Goal: Information Seeking & Learning: Learn about a topic

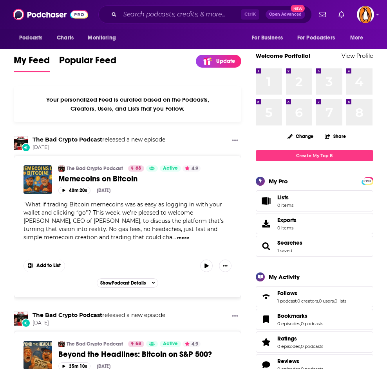
click at [159, 7] on div "Ctrl K Open Advanced New" at bounding box center [204, 14] width 213 height 18
click at [151, 17] on input "Search podcasts, credits, & more..." at bounding box center [180, 14] width 121 height 13
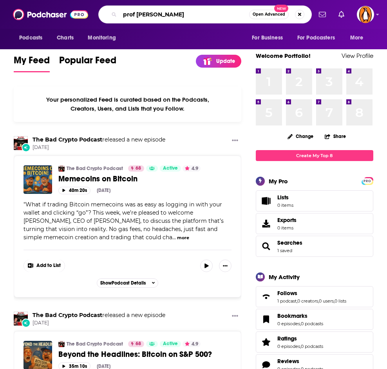
type input "prof g pod"
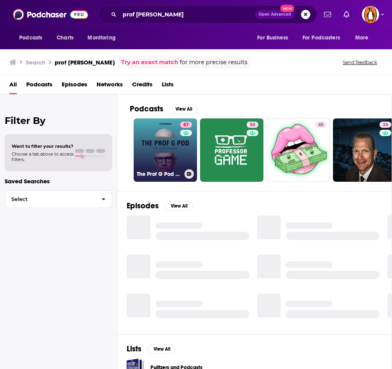
click at [163, 133] on link "87 The Prof G Pod with Scott Galloway" at bounding box center [165, 150] width 63 height 63
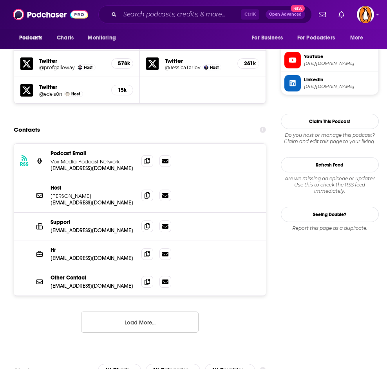
scroll to position [751, 0]
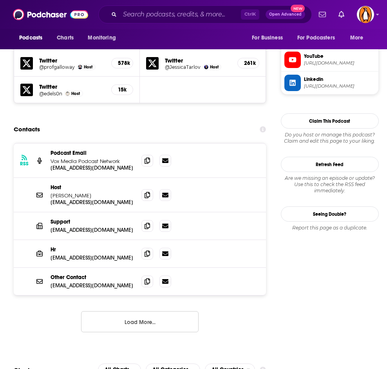
click at [110, 311] on button "Load More..." at bounding box center [139, 321] width 117 height 21
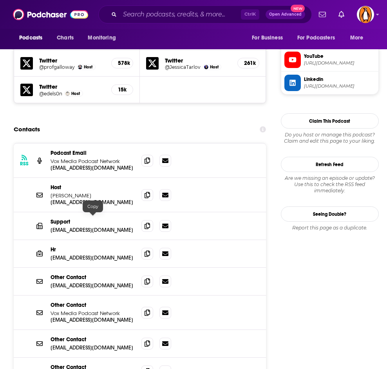
scroll to position [770, 0]
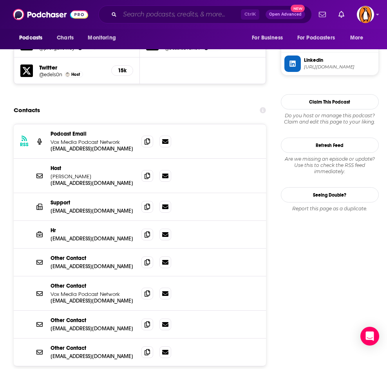
click at [170, 16] on input "Search podcasts, credits, & more..." at bounding box center [180, 14] width 121 height 13
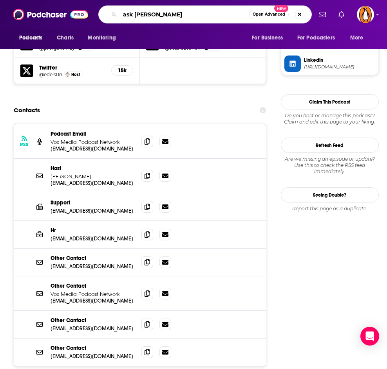
type input "ask lisa"
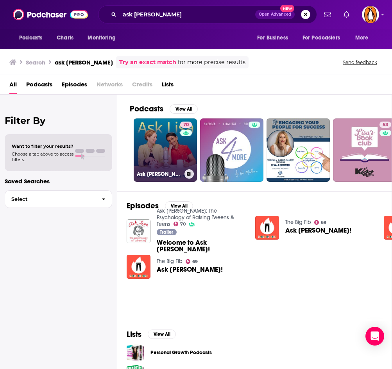
click at [160, 136] on link "70 Ask Lisa: The Psychology of Raising Tweens & Teens" at bounding box center [165, 150] width 63 height 63
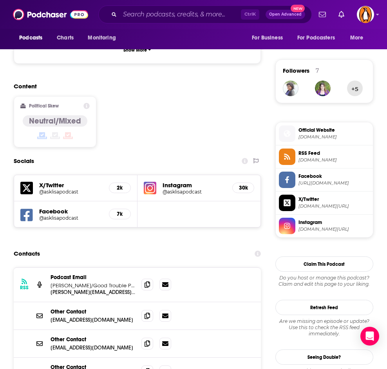
scroll to position [650, 0]
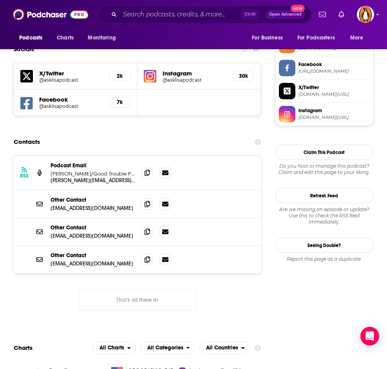
click at [113, 290] on button "That's all there is!" at bounding box center [137, 300] width 117 height 21
click at [142, 290] on button "That's all there is!" at bounding box center [137, 300] width 117 height 21
click at [148, 167] on span at bounding box center [147, 173] width 12 height 12
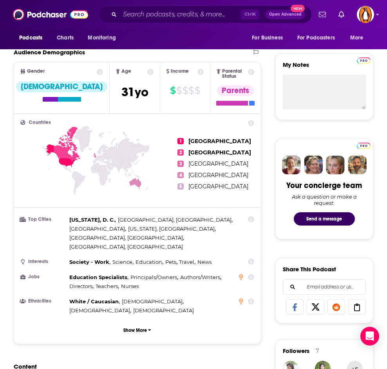
scroll to position [0, 0]
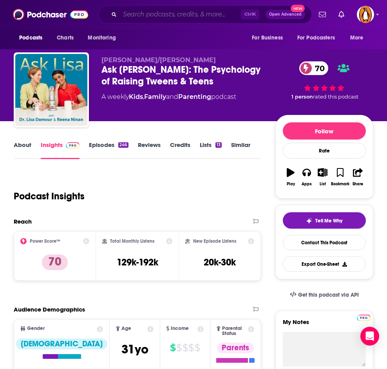
click at [161, 19] on input "Search podcasts, credits, & more..." at bounding box center [180, 14] width 121 height 13
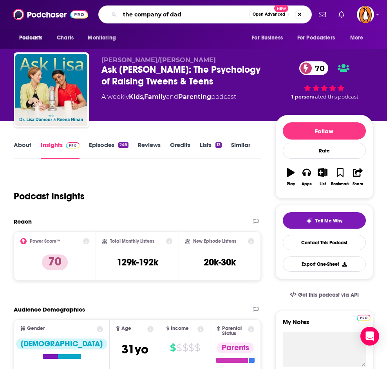
type input "the company of dads"
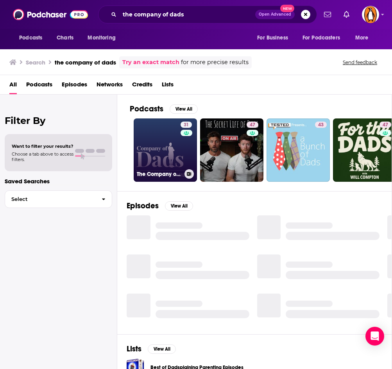
click at [164, 141] on link "31 The Company of Dads Podcast" at bounding box center [165, 150] width 63 height 63
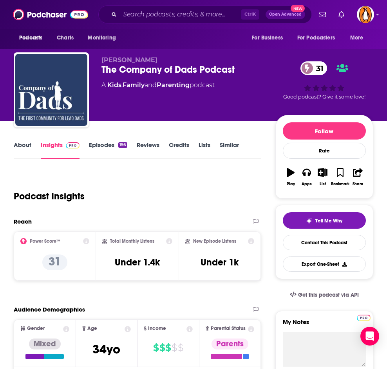
click at [26, 146] on link "About" at bounding box center [23, 150] width 18 height 18
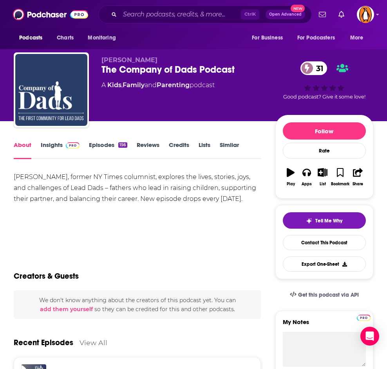
click at [58, 149] on link "Insights" at bounding box center [60, 150] width 39 height 18
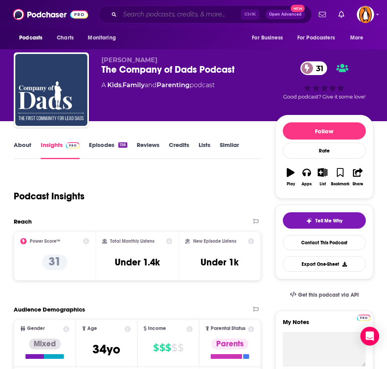
click at [158, 11] on input "Search podcasts, credits, & more..." at bounding box center [180, 14] width 121 height 13
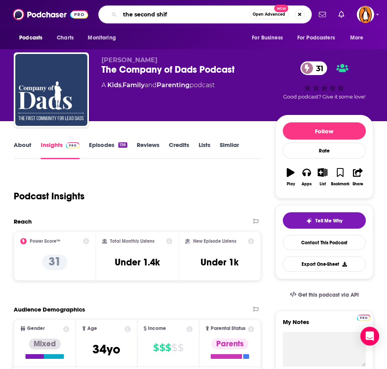
type input "the second shift"
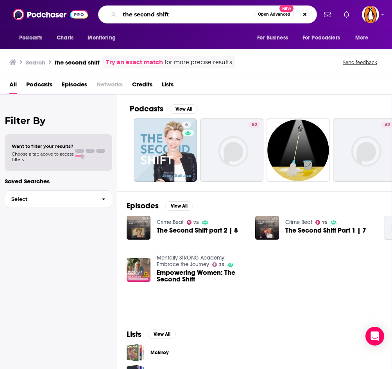
click at [167, 15] on input "the second shift" at bounding box center [187, 14] width 135 height 13
type input "passion struck"
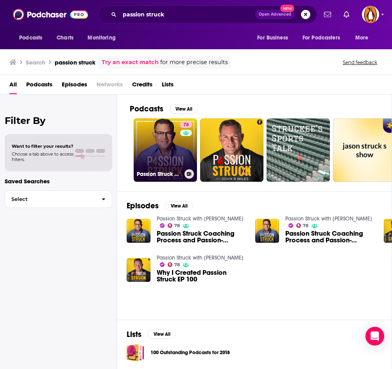
click at [167, 147] on link "78 Passion Struck with John R. Miles" at bounding box center [165, 150] width 63 height 63
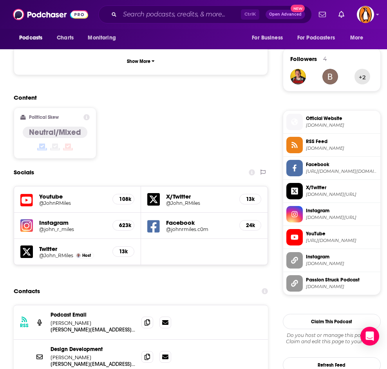
scroll to position [694, 0]
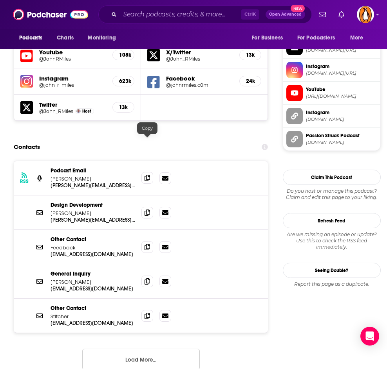
click at [148, 175] on icon at bounding box center [146, 178] width 5 height 6
click at [156, 15] on input "Search podcasts, credits, & more..." at bounding box center [180, 14] width 121 height 13
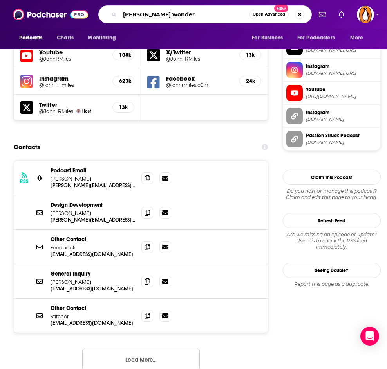
type input "kelly corrigan wonders"
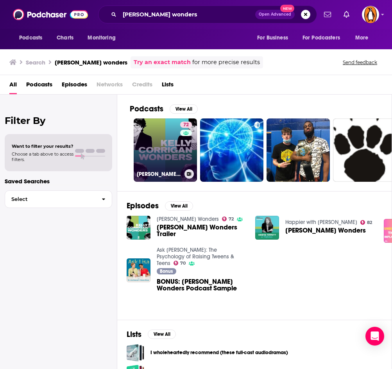
click at [170, 151] on link "72 Kelly Corrigan Wonders" at bounding box center [165, 150] width 63 height 63
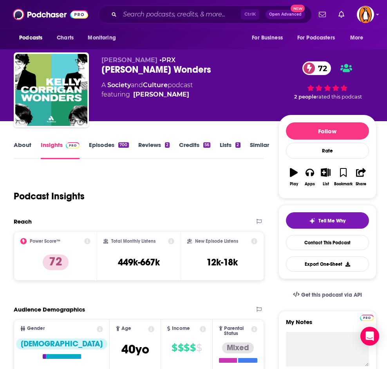
click at [24, 146] on link "About" at bounding box center [23, 150] width 18 height 18
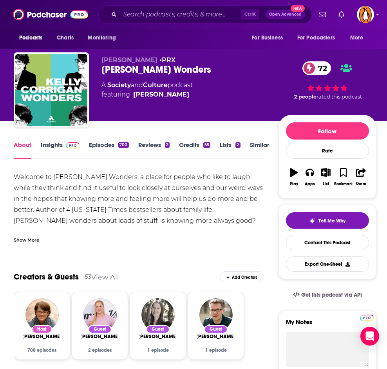
click at [51, 147] on link "Insights" at bounding box center [60, 150] width 39 height 18
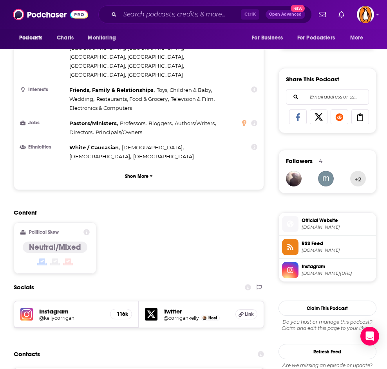
scroll to position [625, 0]
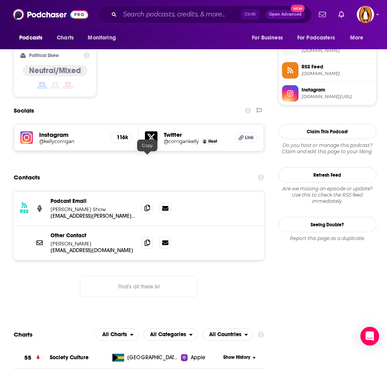
click at [153, 202] on span at bounding box center [147, 208] width 12 height 12
click at [148, 16] on input "Search podcasts, credits, & more..." at bounding box center [180, 14] width 121 height 13
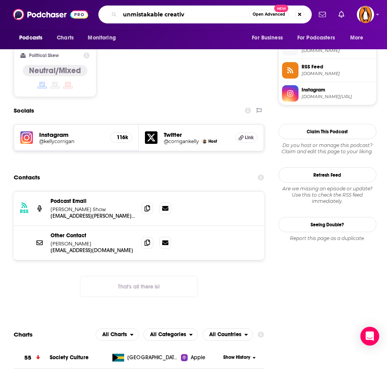
type input "unmistakable creative"
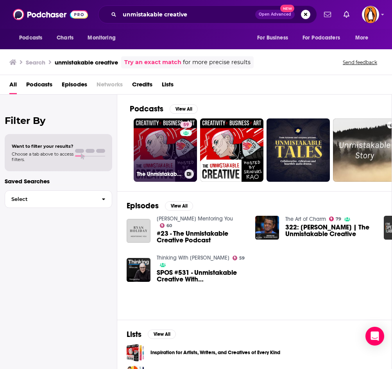
click at [159, 152] on link "59 The Unmistakable Creative Podcast" at bounding box center [165, 150] width 63 height 63
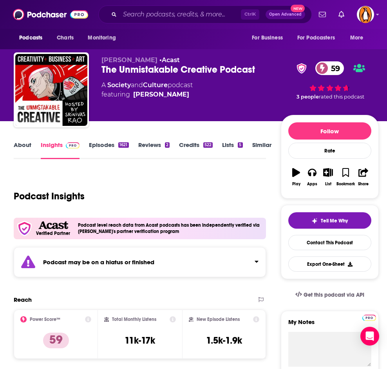
scroll to position [170, 0]
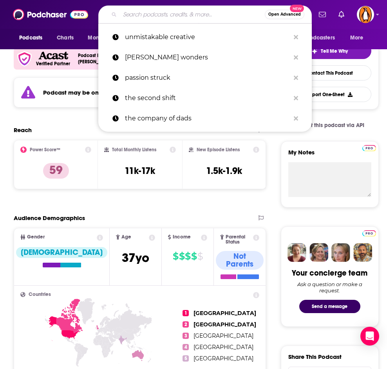
click at [149, 18] on input "Search podcasts, credits, & more..." at bounding box center [192, 14] width 145 height 13
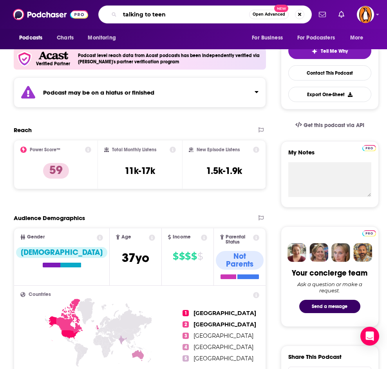
type input "talking to teens"
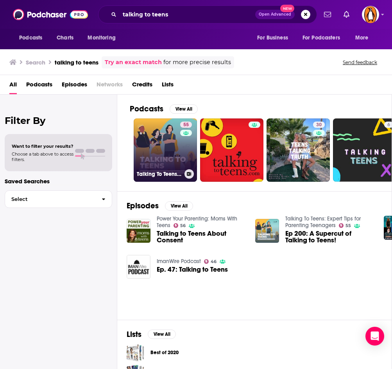
click at [160, 136] on link "55 Talking To Teens: Expert Tips for Parenting Teenagers" at bounding box center [165, 150] width 63 height 63
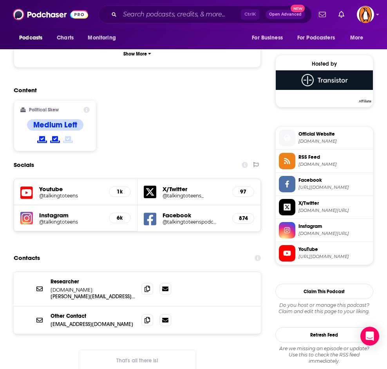
scroll to position [606, 0]
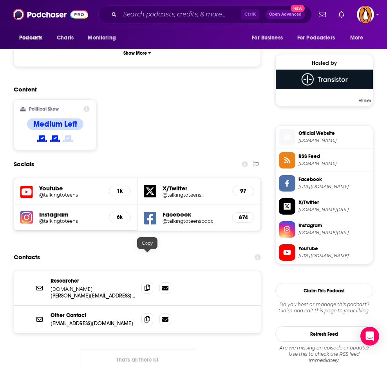
click at [150, 285] on icon at bounding box center [146, 288] width 5 height 6
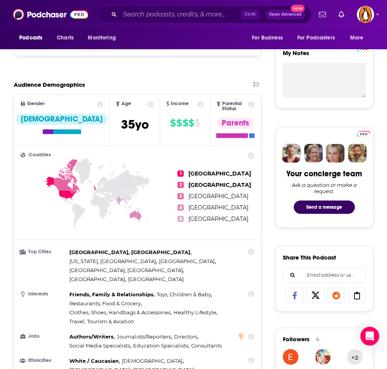
scroll to position [0, 0]
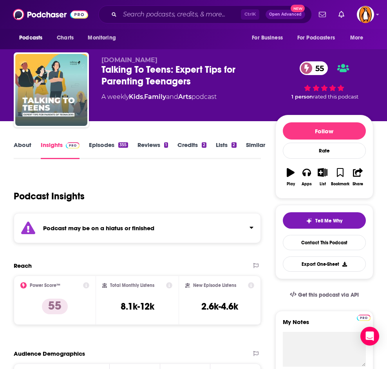
click at [24, 147] on link "About" at bounding box center [23, 150] width 18 height 18
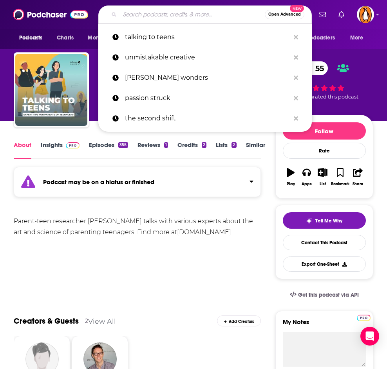
click at [167, 13] on input "Search podcasts, credits, & more..." at bounding box center [192, 14] width 145 height 13
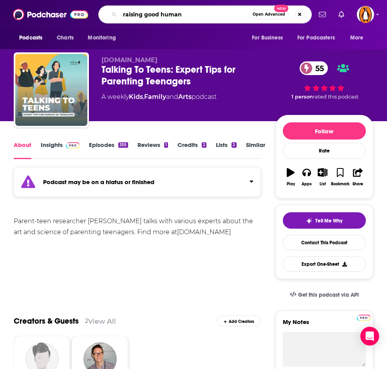
type input "raising good humans"
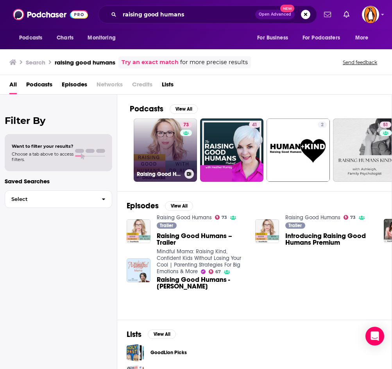
click at [163, 143] on link "73 Raising Good Humans" at bounding box center [165, 150] width 63 height 63
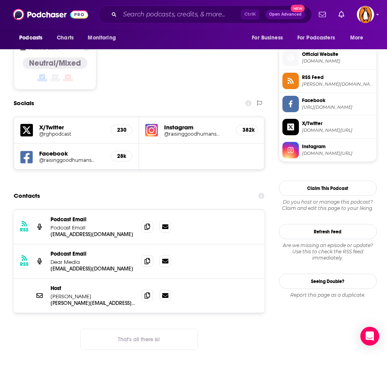
scroll to position [614, 0]
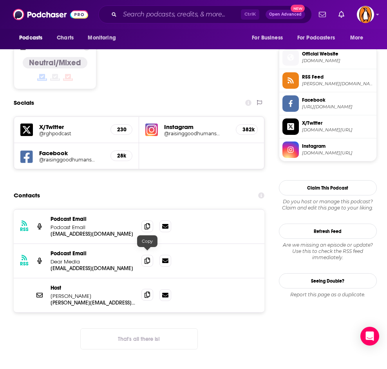
click at [149, 292] on icon at bounding box center [146, 295] width 5 height 6
click at [148, 12] on input "Search podcasts, credits, & more..." at bounding box center [180, 14] width 121 height 13
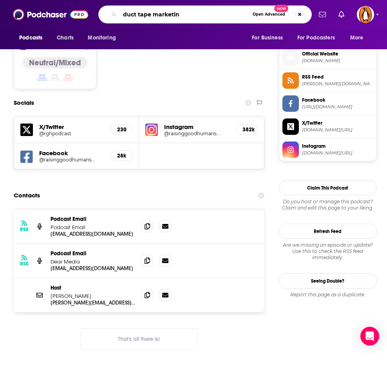
type input "duct tape marketing"
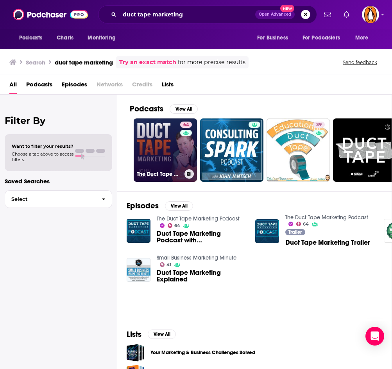
click at [158, 144] on link "64 The Duct Tape Marketing Podcast" at bounding box center [165, 150] width 63 height 63
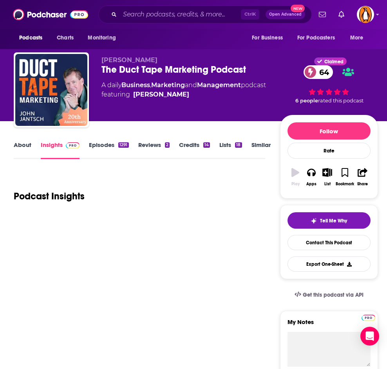
click at [29, 147] on link "About" at bounding box center [23, 150] width 18 height 18
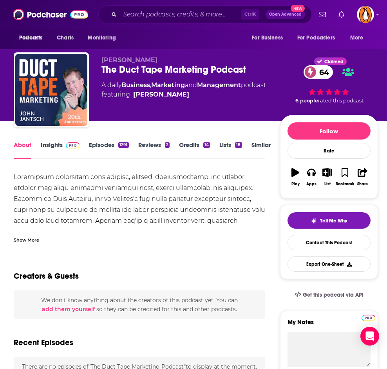
click at [57, 145] on link "Insights" at bounding box center [60, 150] width 39 height 18
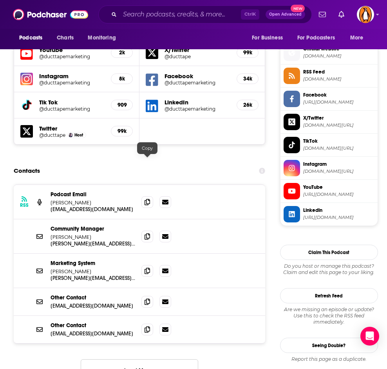
scroll to position [692, 0]
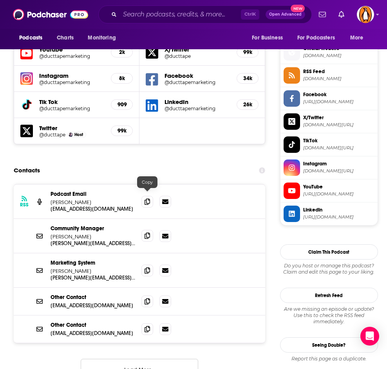
click at [144, 230] on span at bounding box center [147, 236] width 12 height 12
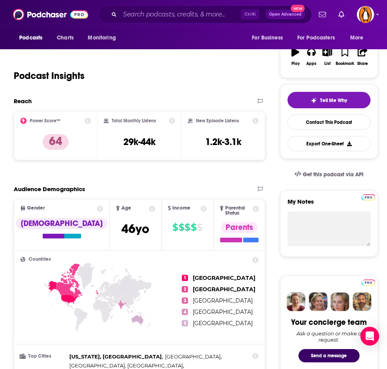
scroll to position [0, 0]
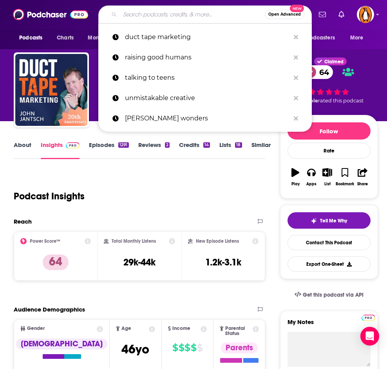
click at [130, 18] on input "Search podcasts, credits, & more..." at bounding box center [192, 14] width 145 height 13
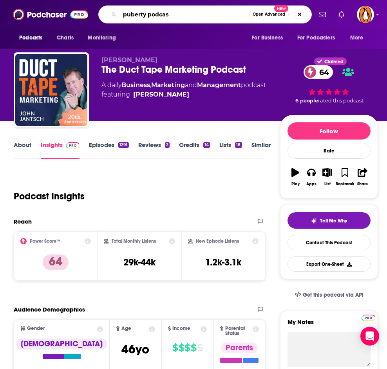
type input "puberty podcast"
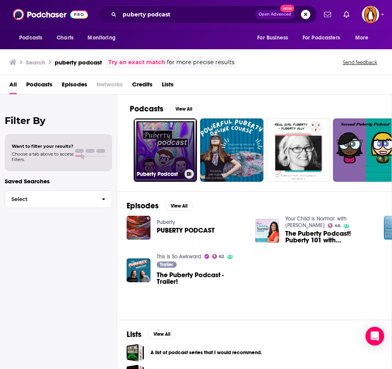
click at [174, 147] on link "Puberty Podcast" at bounding box center [165, 150] width 63 height 63
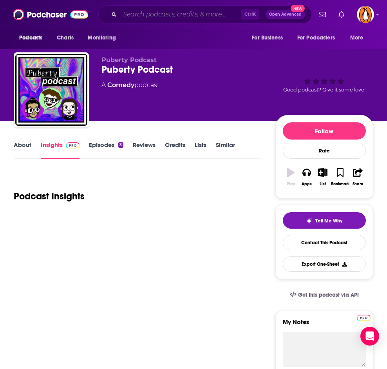
click at [137, 12] on input "Search podcasts, credits, & more..." at bounding box center [180, 14] width 121 height 13
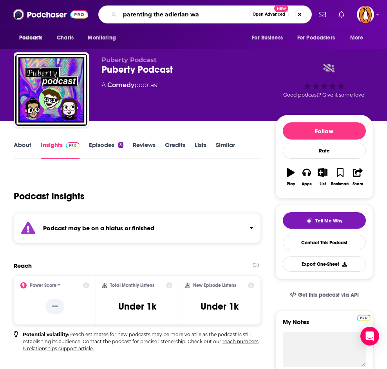
type input "parenting the adlerian way"
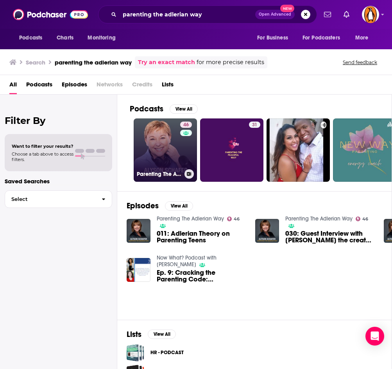
click at [158, 151] on link "46 Parenting The Adlerian Way" at bounding box center [165, 150] width 63 height 63
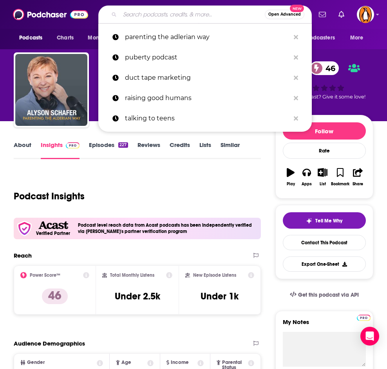
click at [145, 16] on input "Search podcasts, credits, & more..." at bounding box center [192, 14] width 145 height 13
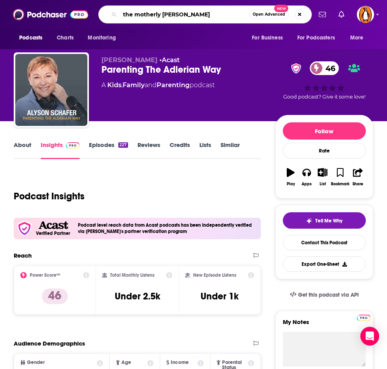
type input "the motherly podcast"
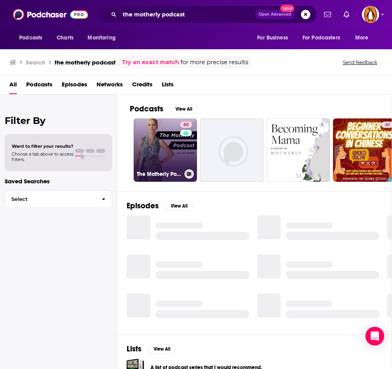
click at [162, 132] on link "60 The Motherly Podcast" at bounding box center [165, 150] width 63 height 63
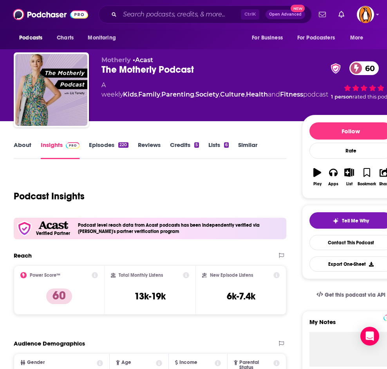
click at [27, 148] on link "About" at bounding box center [23, 150] width 18 height 18
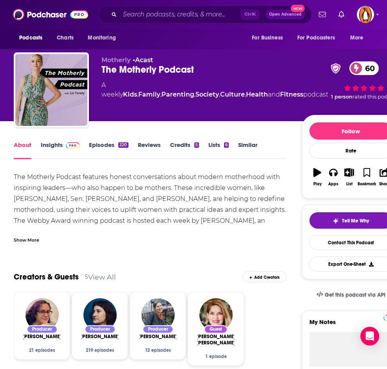
click at [50, 145] on link "Insights" at bounding box center [60, 150] width 39 height 18
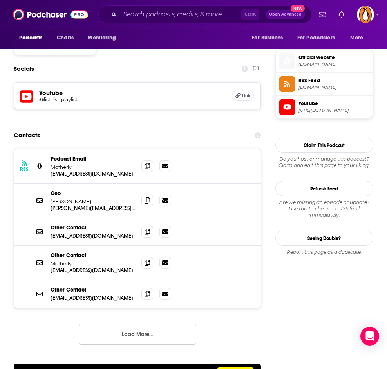
scroll to position [683, 0]
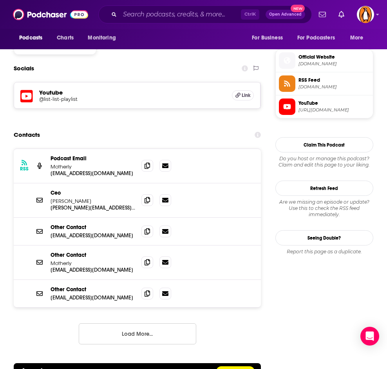
click at [128, 324] on button "Load More..." at bounding box center [137, 334] width 117 height 21
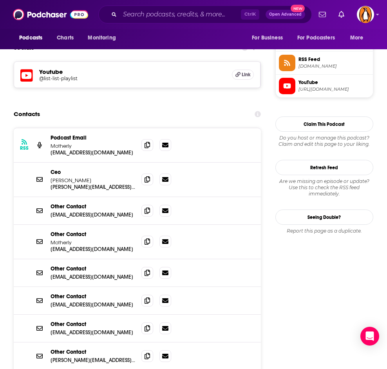
scroll to position [711, 0]
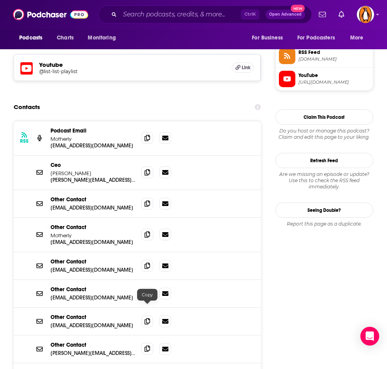
click at [144, 343] on span at bounding box center [147, 349] width 12 height 12
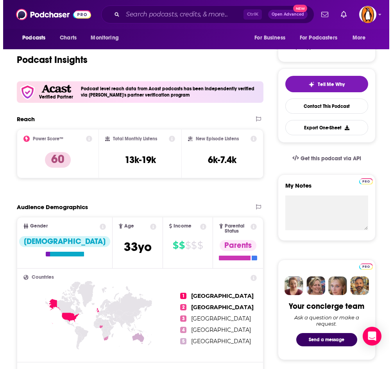
scroll to position [0, 0]
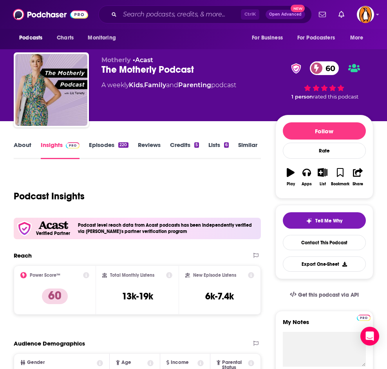
click at [27, 149] on link "About" at bounding box center [23, 150] width 18 height 18
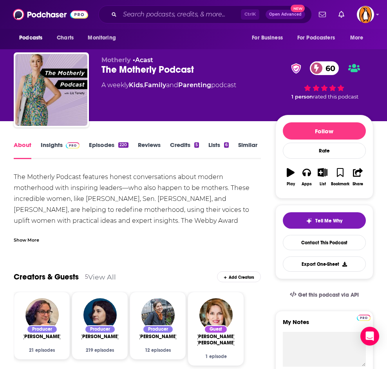
click at [29, 239] on div "Show More" at bounding box center [26, 239] width 25 height 7
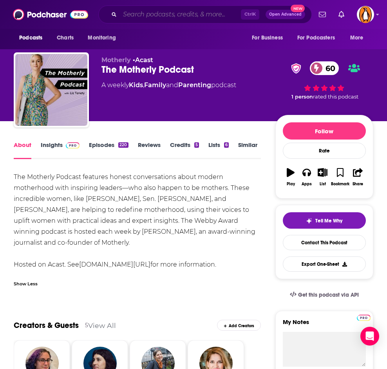
click at [162, 13] on input "Search podcasts, credits, & more..." at bounding box center [180, 14] width 121 height 13
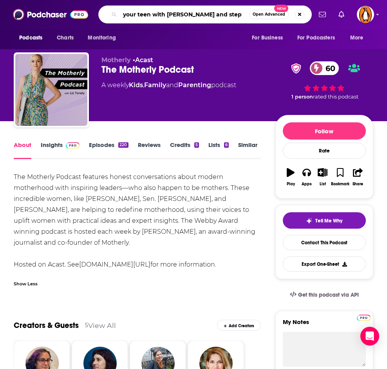
type input "your teen with [PERSON_NAME] and steph"
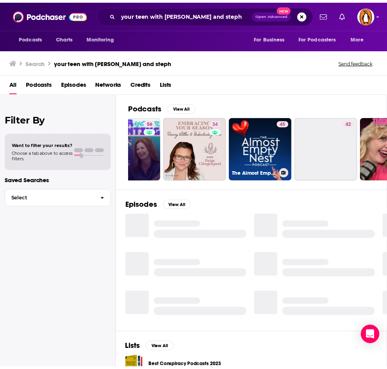
scroll to position [0, 102]
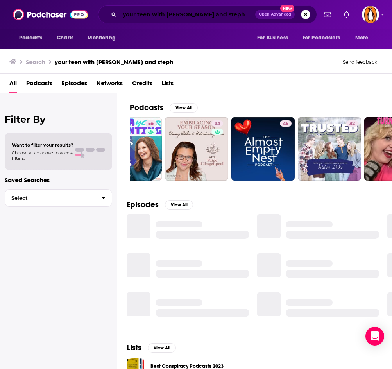
click at [162, 13] on input "your teen with [PERSON_NAME] and steph" at bounding box center [188, 14] width 136 height 13
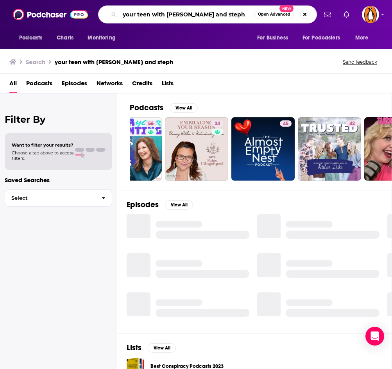
drag, startPoint x: 162, startPoint y: 13, endPoint x: 218, endPoint y: 14, distance: 56.4
click at [218, 14] on input "your teen with [PERSON_NAME] and steph" at bounding box center [187, 14] width 135 height 13
type input "your teen"
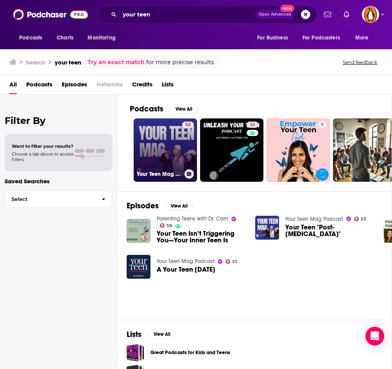
click at [169, 149] on link "53 Your Teen Mag Podcast" at bounding box center [165, 150] width 63 height 63
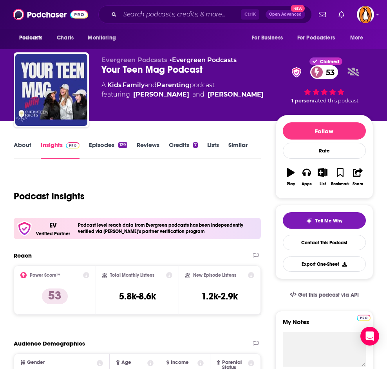
click at [25, 144] on link "About" at bounding box center [23, 150] width 18 height 18
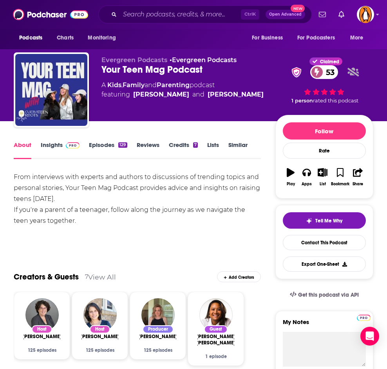
click at [66, 148] on img at bounding box center [73, 145] width 14 height 6
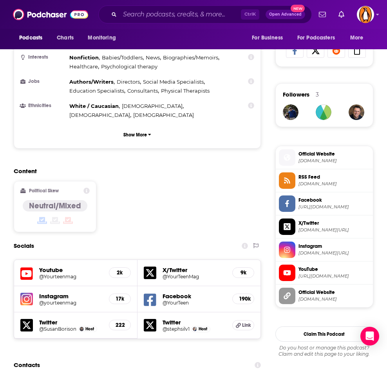
scroll to position [714, 0]
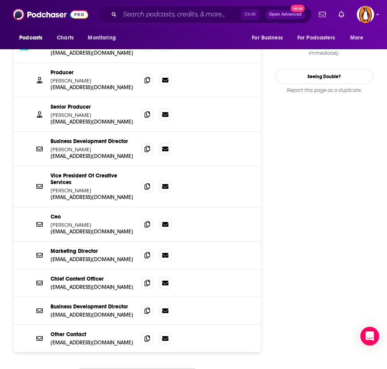
scroll to position [879, 0]
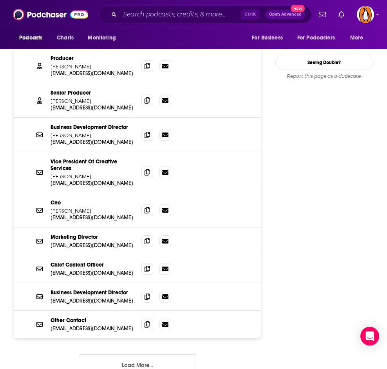
click at [151, 355] on button "Load More..." at bounding box center [137, 365] width 117 height 21
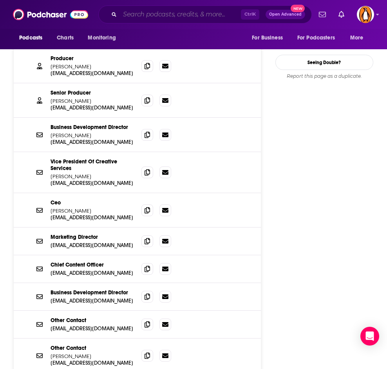
click at [162, 14] on input "Search podcasts, credits, & more..." at bounding box center [180, 14] width 121 height 13
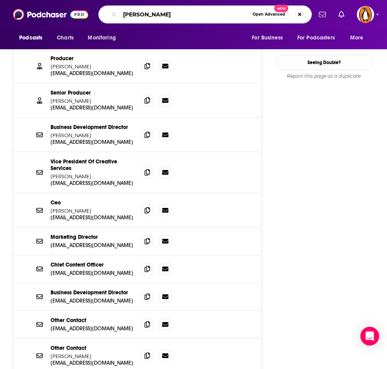
type input "[PERSON_NAME]"
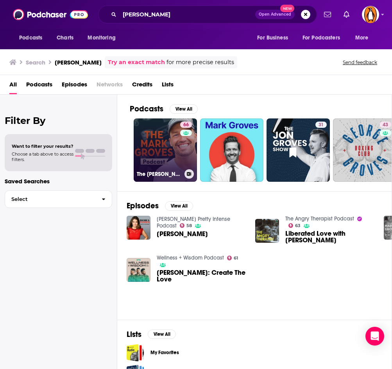
click at [157, 145] on link "66 The Mark Groves Podcast" at bounding box center [165, 150] width 63 height 63
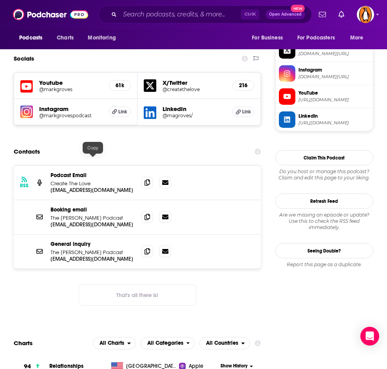
scroll to position [668, 0]
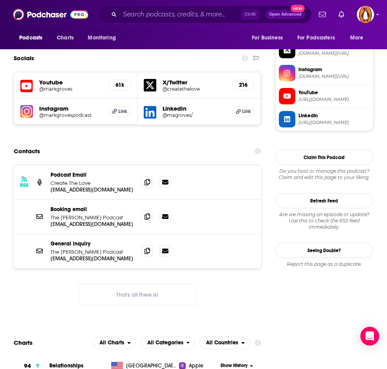
click at [100, 284] on button "That's all there is!" at bounding box center [137, 294] width 117 height 21
click at [148, 213] on icon at bounding box center [146, 216] width 5 height 6
click at [141, 15] on input "Search podcasts, credits, & more..." at bounding box center [180, 14] width 121 height 13
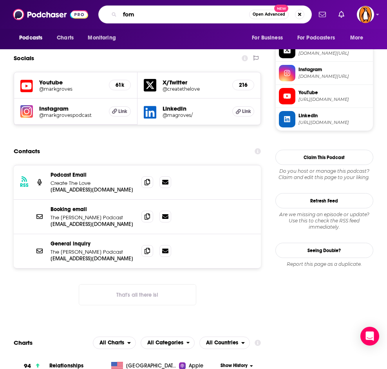
type input "fomo"
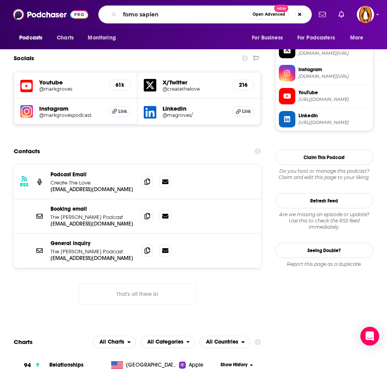
type input "fomo sapiens"
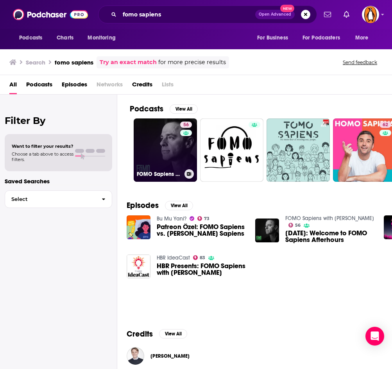
click at [161, 146] on link "56 FOMO Sapiens with [PERSON_NAME]" at bounding box center [165, 150] width 63 height 63
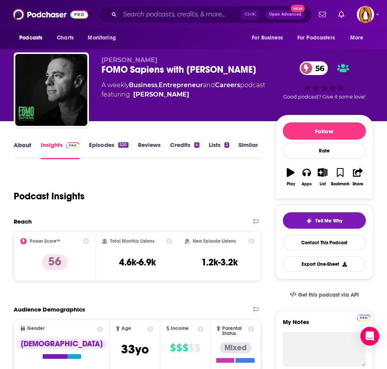
click at [39, 146] on div "About" at bounding box center [27, 150] width 27 height 18
click at [31, 146] on div "About" at bounding box center [27, 150] width 27 height 18
click at [26, 146] on link "About" at bounding box center [23, 150] width 18 height 18
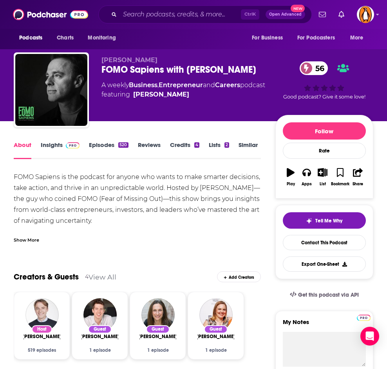
click at [49, 148] on link "Insights" at bounding box center [60, 150] width 39 height 18
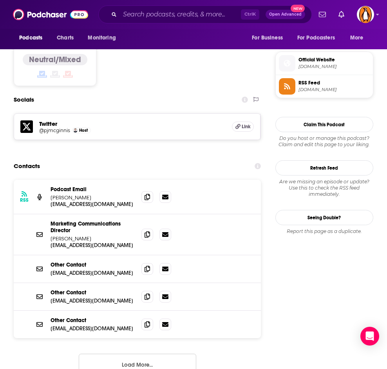
scroll to position [609, 0]
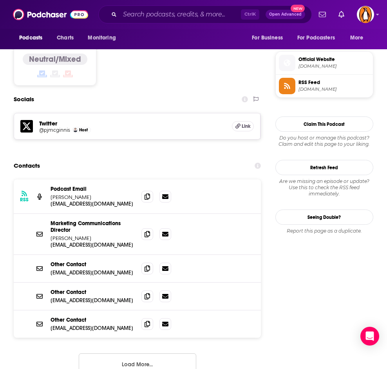
click at [124, 354] on button "Load More..." at bounding box center [137, 364] width 117 height 21
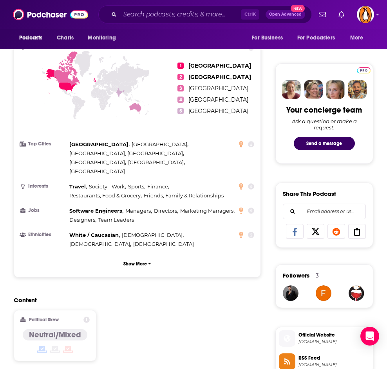
scroll to position [0, 0]
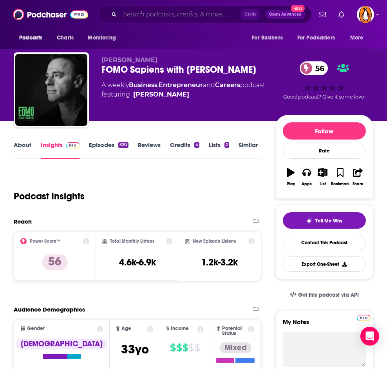
click at [146, 16] on input "Search podcasts, credits, & more..." at bounding box center [180, 14] width 121 height 13
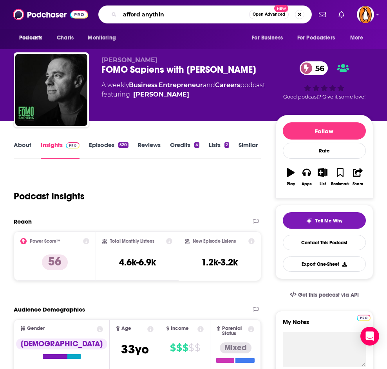
type input "afford anything"
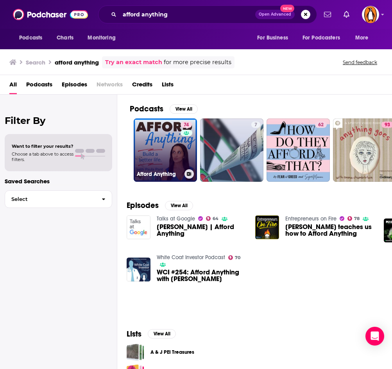
click at [170, 149] on link "74 Afford Anything" at bounding box center [165, 150] width 63 height 63
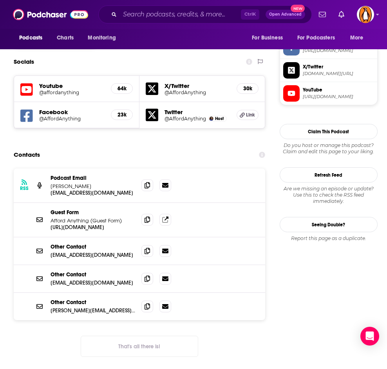
scroll to position [671, 0]
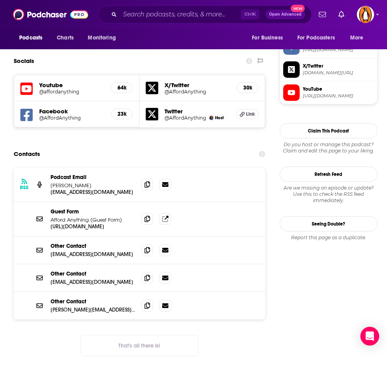
click at [142, 335] on button "That's all there is!" at bounding box center [139, 345] width 117 height 21
click at [148, 302] on icon at bounding box center [146, 305] width 5 height 6
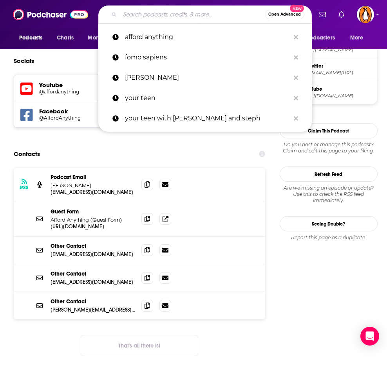
click at [160, 12] on input "Search podcasts, credits, & more..." at bounding box center [192, 14] width 145 height 13
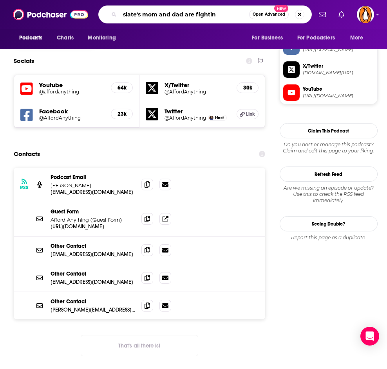
type input "slate's mom and dad are fighting"
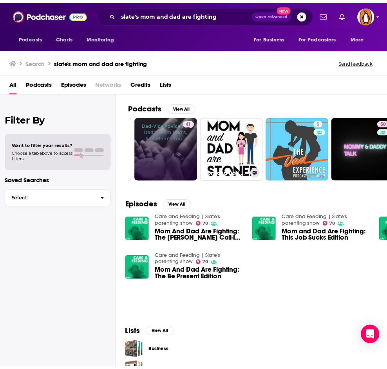
scroll to position [0, 65]
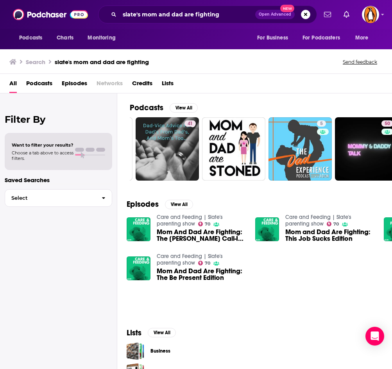
click at [178, 219] on link "Care and Feeding | Slate's parenting show" at bounding box center [190, 220] width 66 height 13
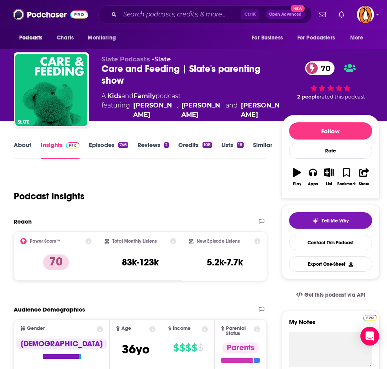
click at [21, 149] on link "About" at bounding box center [23, 150] width 18 height 18
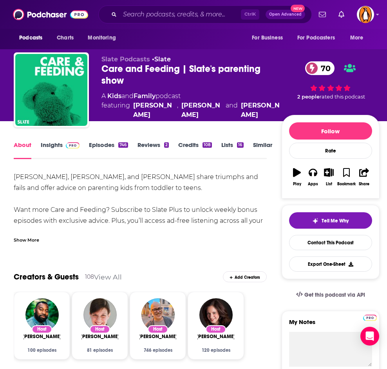
click at [56, 144] on link "Insights" at bounding box center [60, 150] width 39 height 18
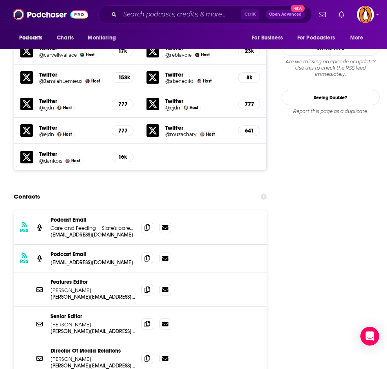
scroll to position [839, 0]
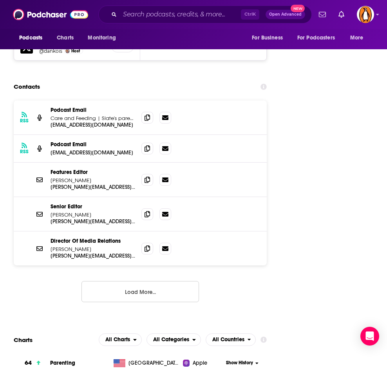
click at [141, 281] on button "Load More..." at bounding box center [139, 291] width 117 height 21
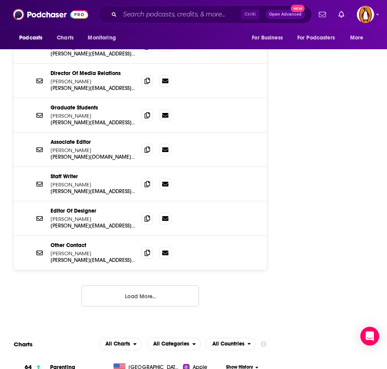
scroll to position [1007, 0]
click at [139, 285] on button "Load More..." at bounding box center [139, 295] width 117 height 21
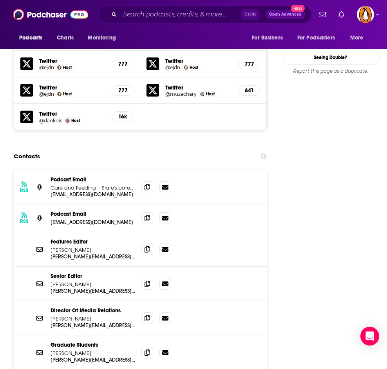
scroll to position [770, 0]
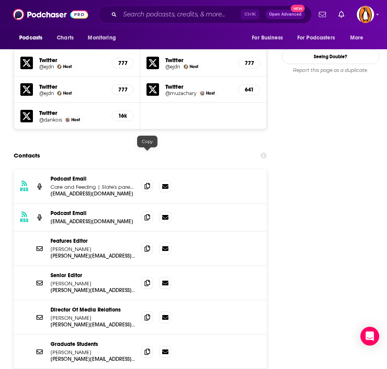
click at [147, 183] on icon at bounding box center [146, 186] width 5 height 6
click at [146, 15] on input "Search podcasts, credits, & more..." at bounding box center [180, 14] width 121 height 13
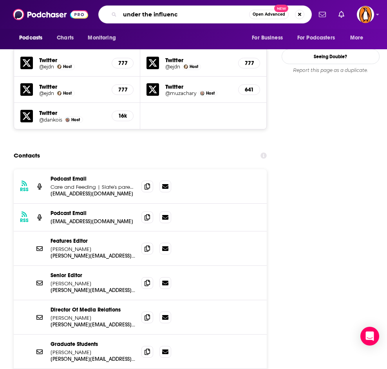
type input "under the influence"
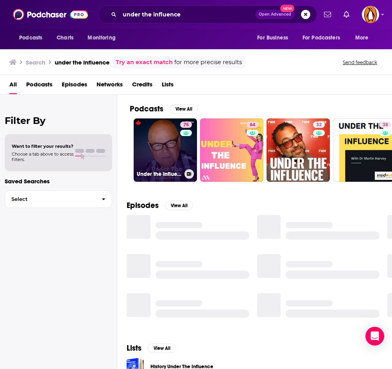
click at [174, 144] on link "75 Under the Influence with [PERSON_NAME]" at bounding box center [165, 150] width 63 height 63
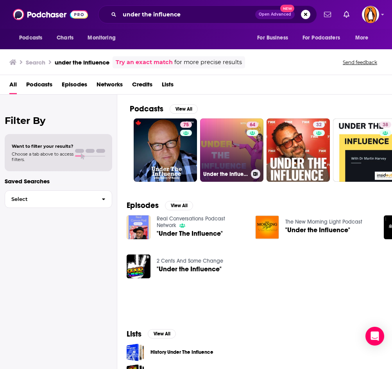
click at [225, 157] on link "64 Under the Influence with [PERSON_NAME]" at bounding box center [231, 150] width 63 height 63
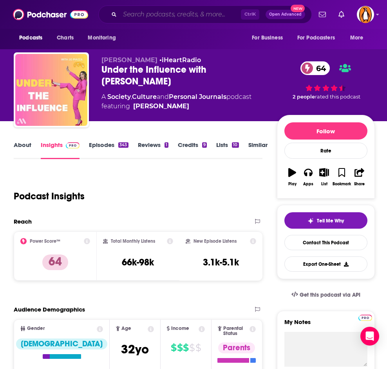
click at [146, 12] on input "Search podcasts, credits, & more..." at bounding box center [180, 14] width 121 height 13
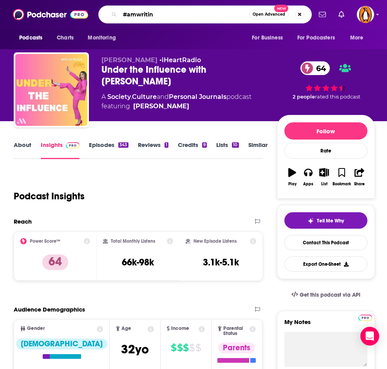
type input "#amwriting"
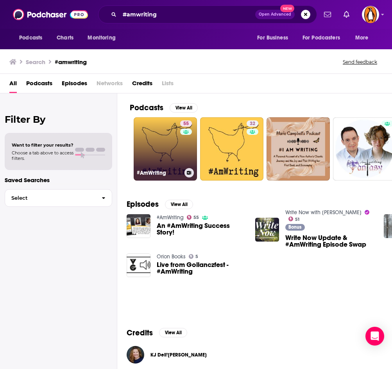
click at [168, 138] on link "55 #AmWriting" at bounding box center [165, 148] width 63 height 63
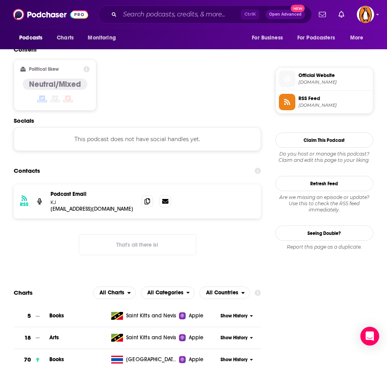
scroll to position [593, 0]
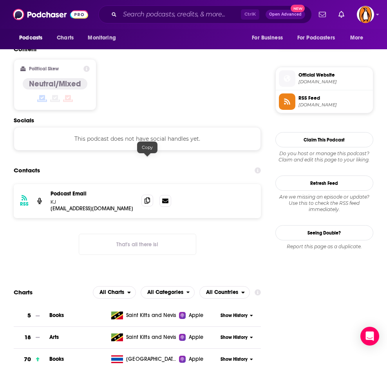
click at [153, 195] on span at bounding box center [147, 201] width 12 height 12
click at [201, 18] on input "Search podcasts, credits, & more..." at bounding box center [180, 14] width 121 height 13
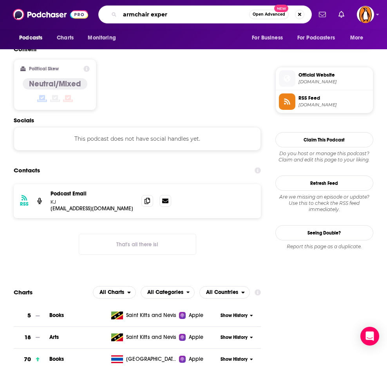
type input "armchair expert"
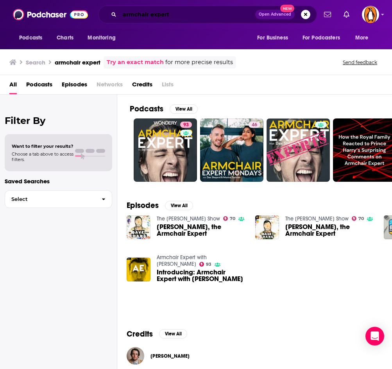
click at [165, 15] on input "armchair expert" at bounding box center [188, 14] width 136 height 13
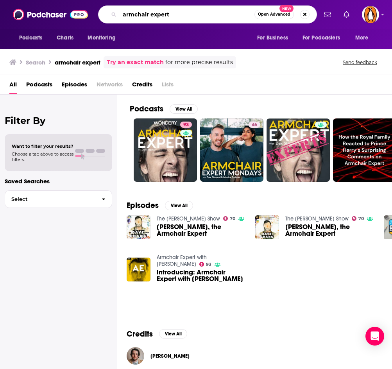
click at [165, 15] on input "armchair expert" at bounding box center [187, 14] width 135 height 13
type input "[PERSON_NAME] center breakpoint"
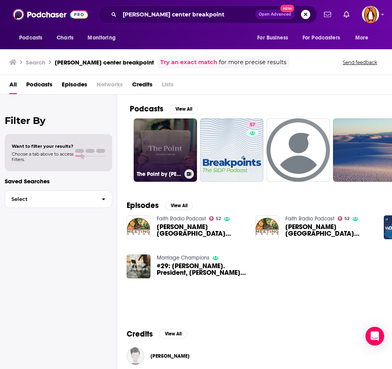
click at [167, 143] on link "The Point by [PERSON_NAME] Center" at bounding box center [165, 150] width 63 height 63
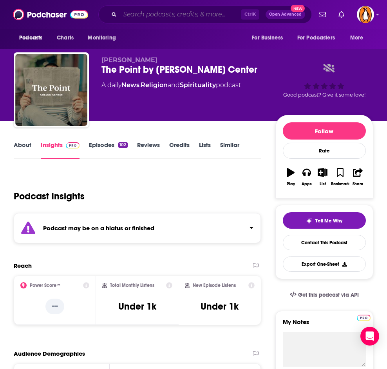
click at [160, 11] on input "Search podcasts, credits, & more..." at bounding box center [180, 14] width 121 height 13
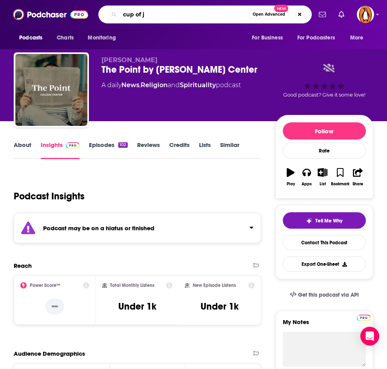
type input "cup of [PERSON_NAME]"
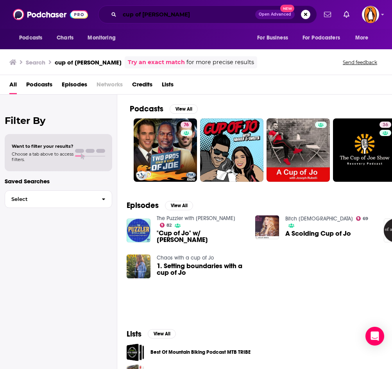
click at [139, 12] on input "cup of [PERSON_NAME]" at bounding box center [188, 14] width 136 height 13
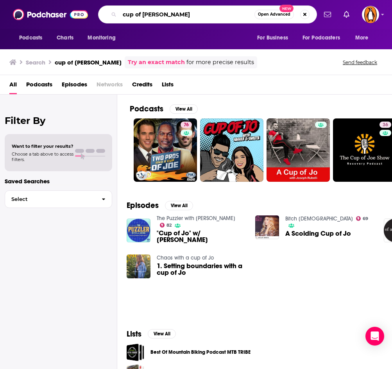
click at [139, 12] on input "cup of [PERSON_NAME]" at bounding box center [187, 14] width 135 height 13
type input "fast politics"
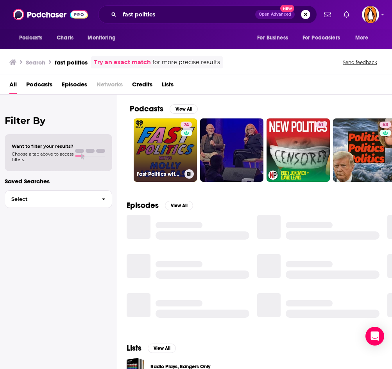
click at [152, 144] on link "74 Fast Politics with [PERSON_NAME]" at bounding box center [165, 150] width 63 height 63
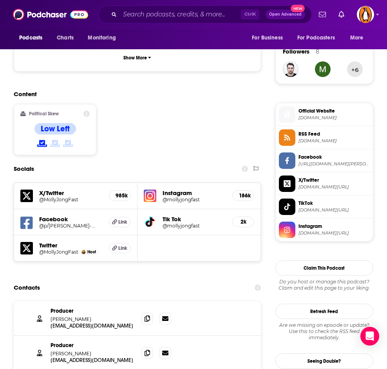
scroll to position [728, 0]
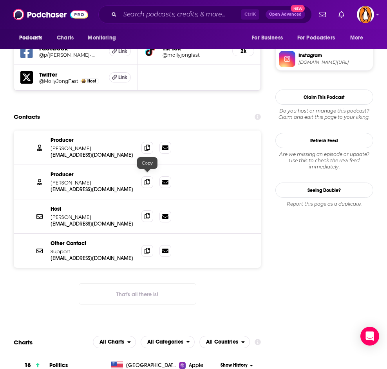
click at [146, 213] on icon at bounding box center [146, 216] width 5 height 6
